Goal: Navigation & Orientation: Find specific page/section

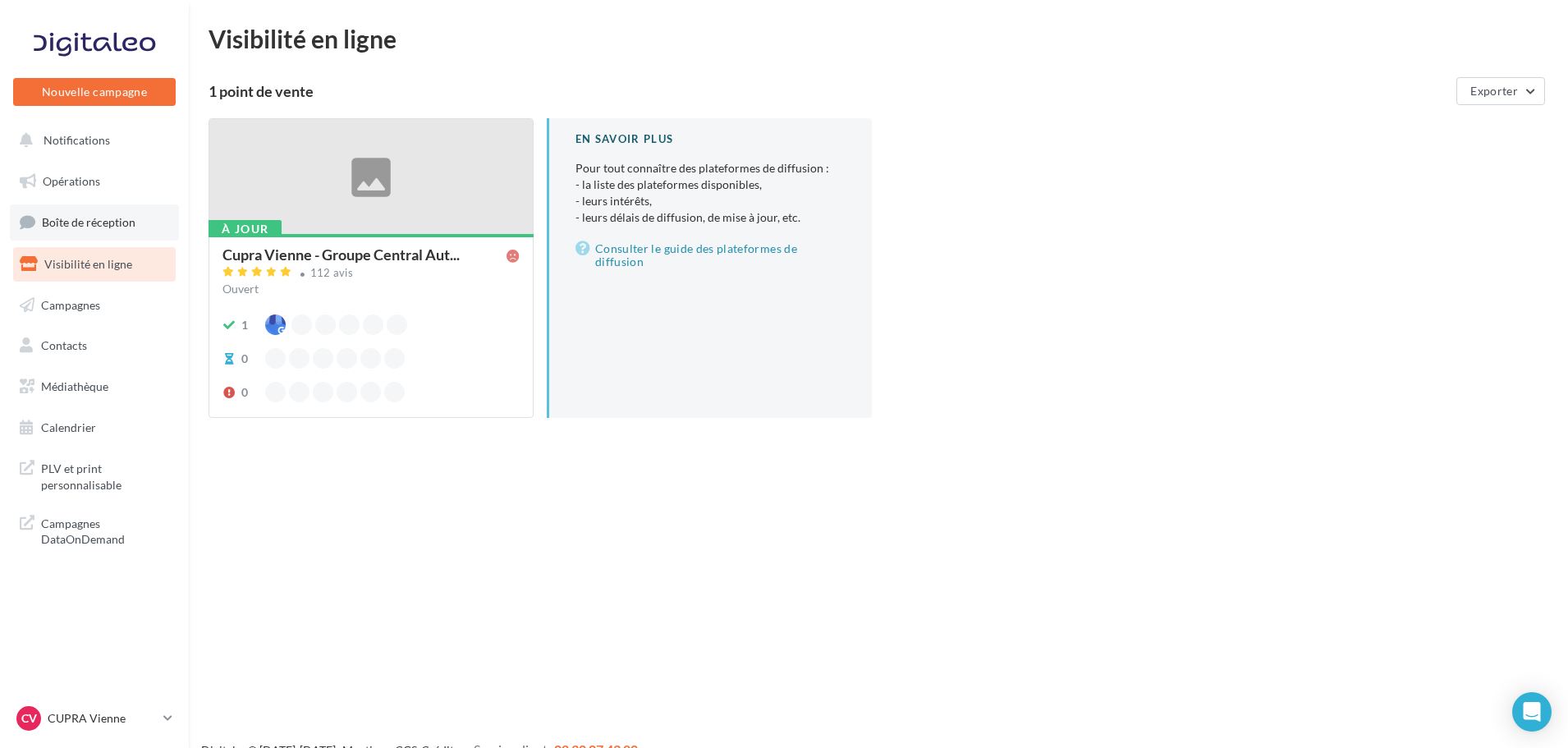
click at [87, 222] on span "Boîte de réception" at bounding box center [89, 222] width 93 height 14
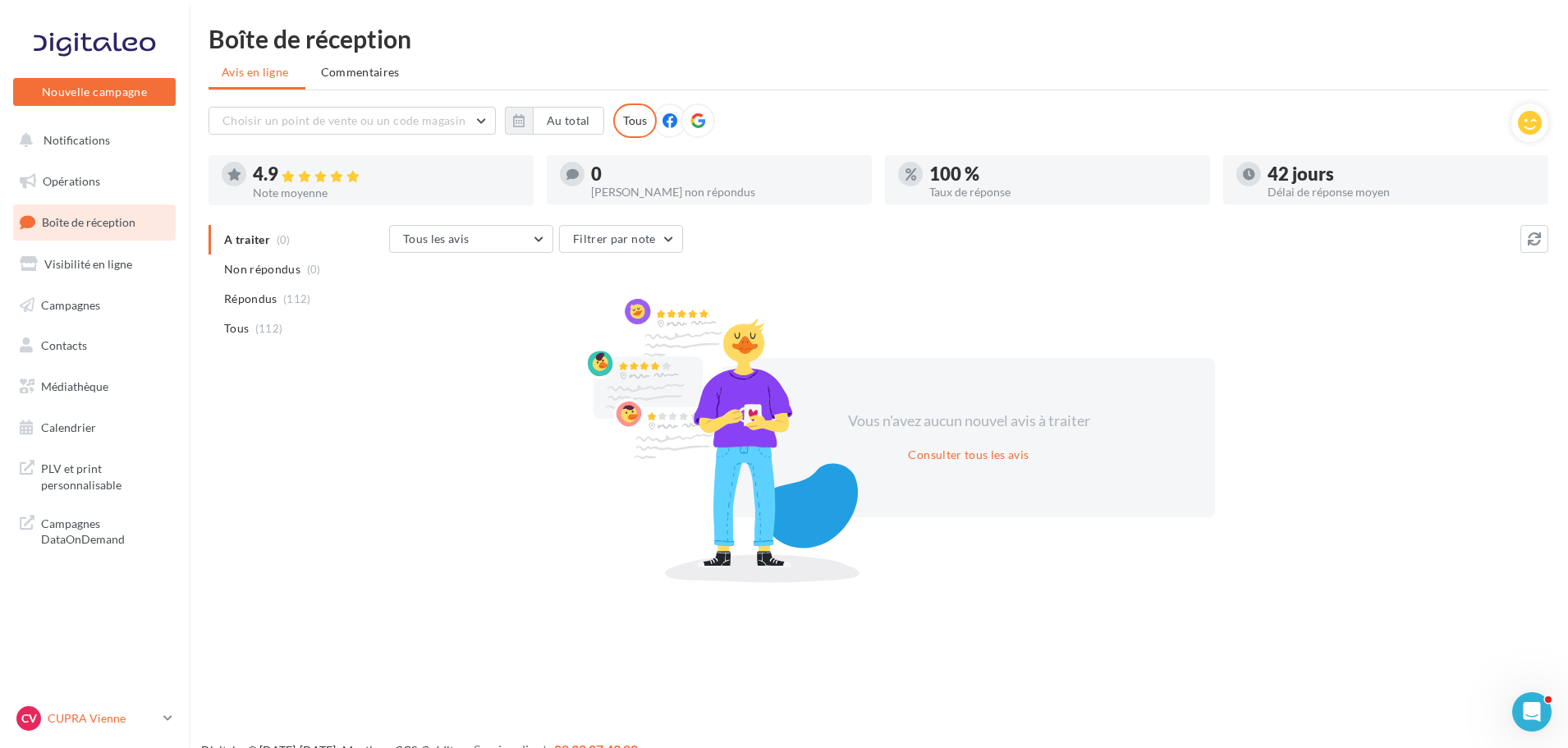
click at [144, 725] on p "CUPRA Vienne" at bounding box center [102, 718] width 109 height 16
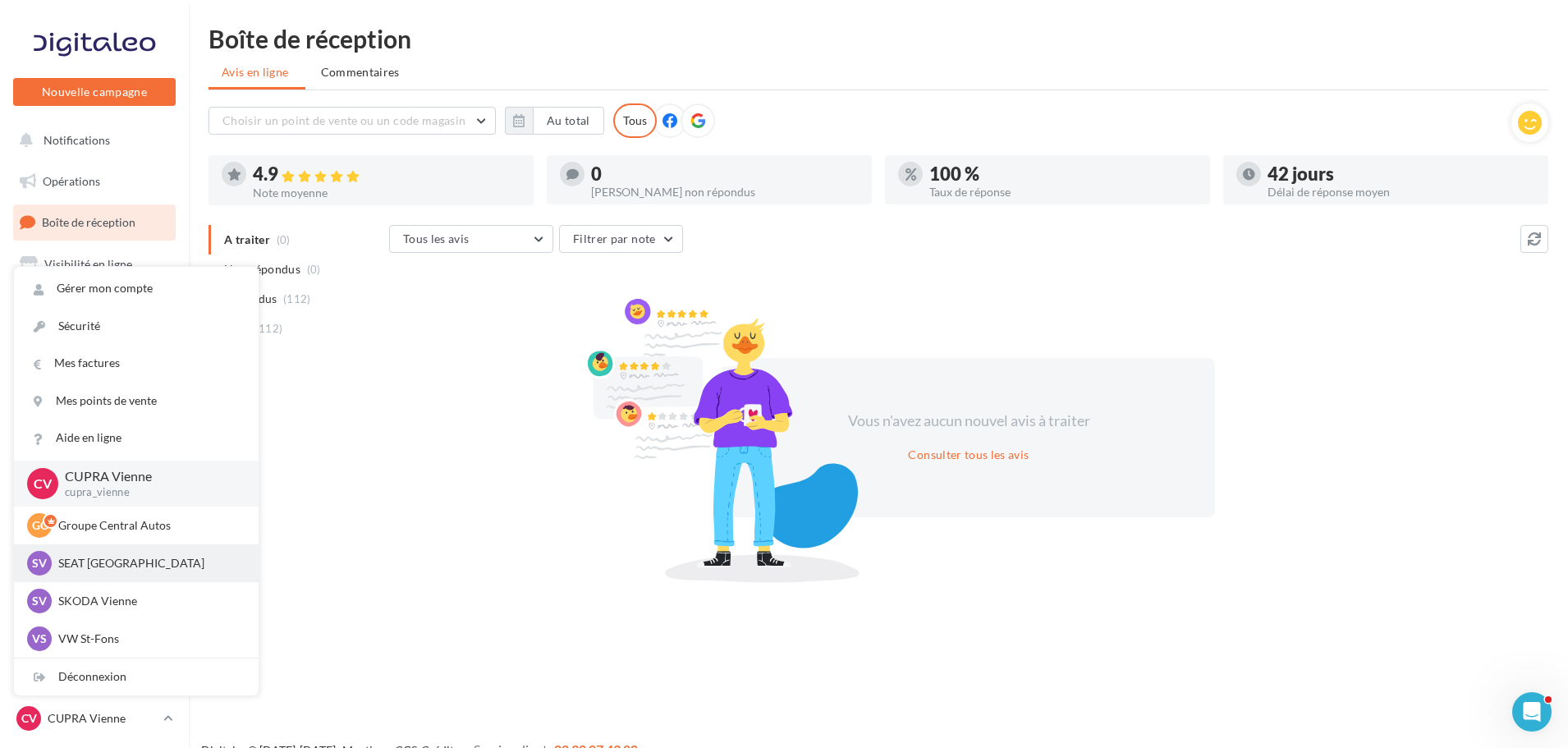
click at [154, 567] on p "SEAT [GEOGRAPHIC_DATA]" at bounding box center [149, 562] width 181 height 16
